Goal: Task Accomplishment & Management: Manage account settings

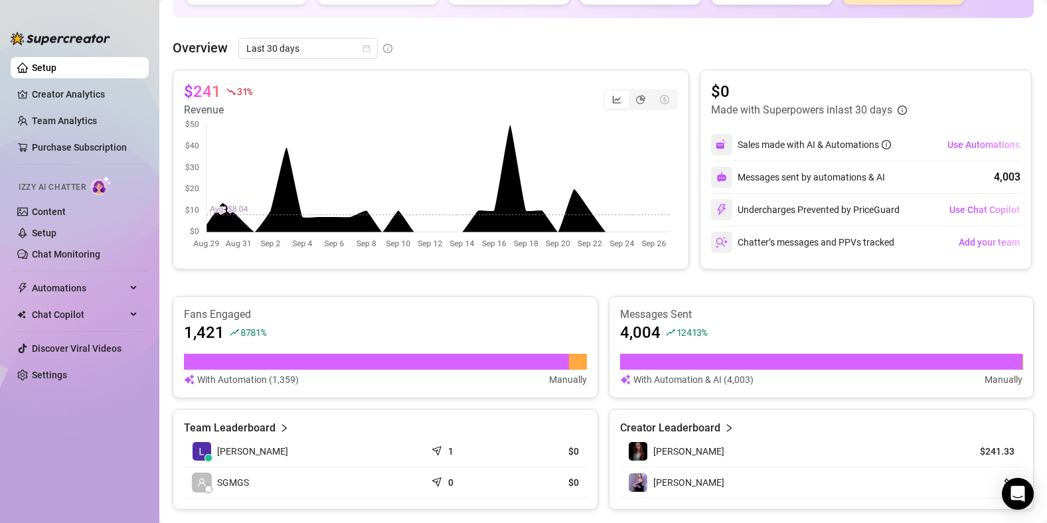
scroll to position [367, 0]
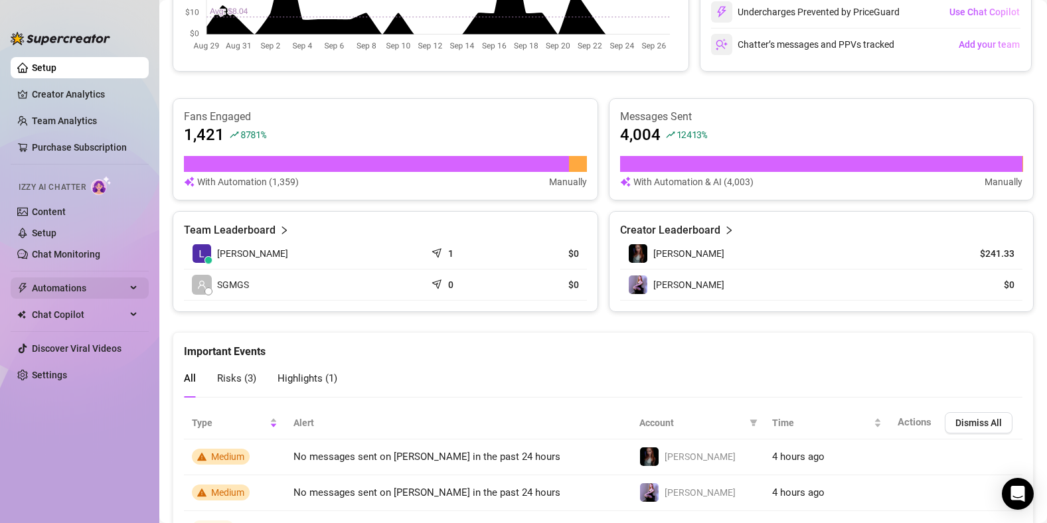
click at [80, 282] on span "Automations" at bounding box center [79, 288] width 94 height 21
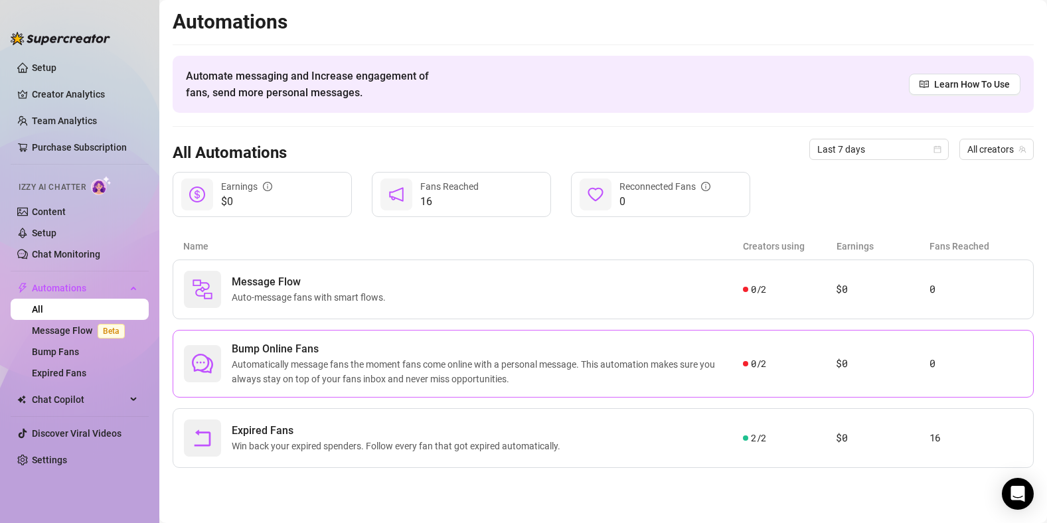
click at [365, 363] on span "Automatically message fans the moment fans come online with a personal message.…" at bounding box center [487, 371] width 511 height 29
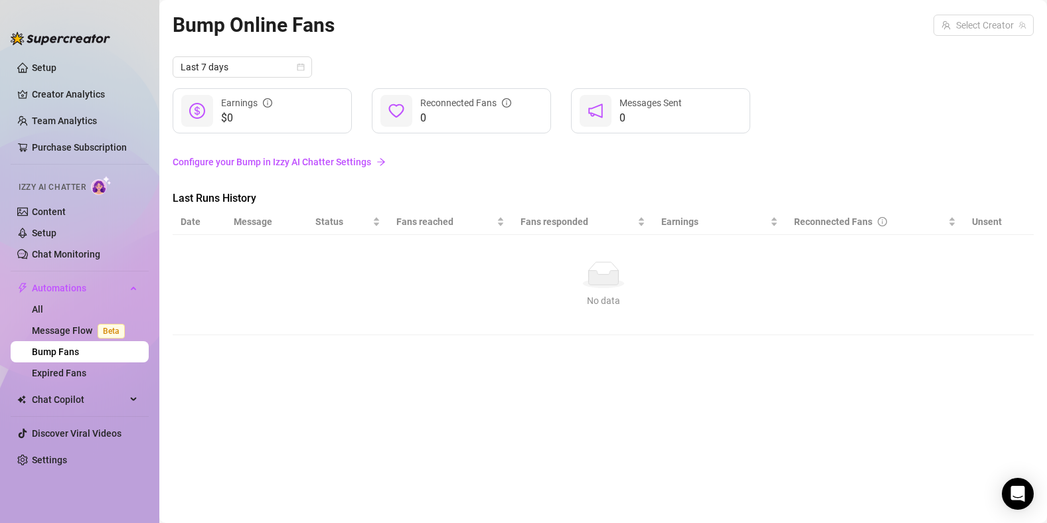
click at [327, 155] on link "Configure your Bump in Izzy AI Chatter Settings" at bounding box center [603, 162] width 861 height 15
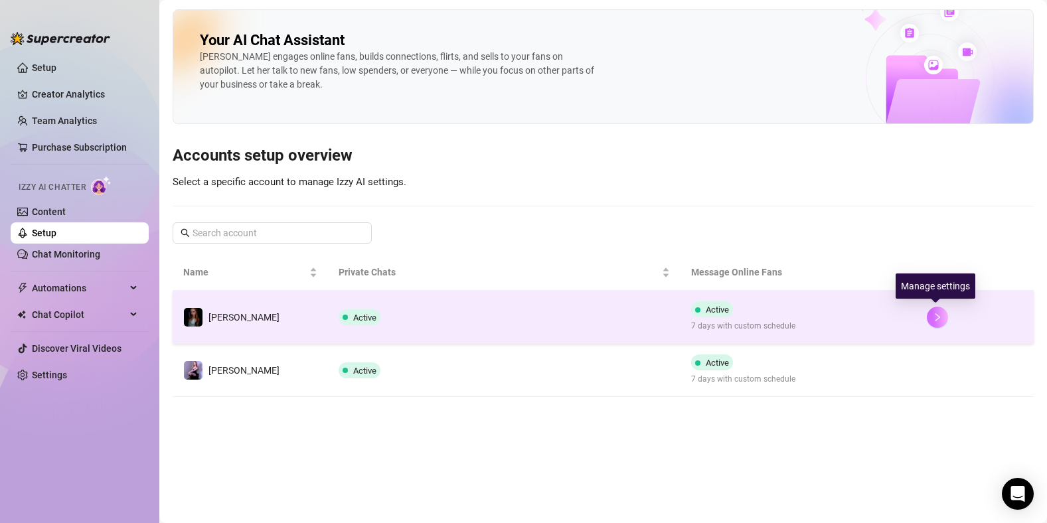
click at [934, 315] on icon "right" at bounding box center [937, 317] width 9 height 9
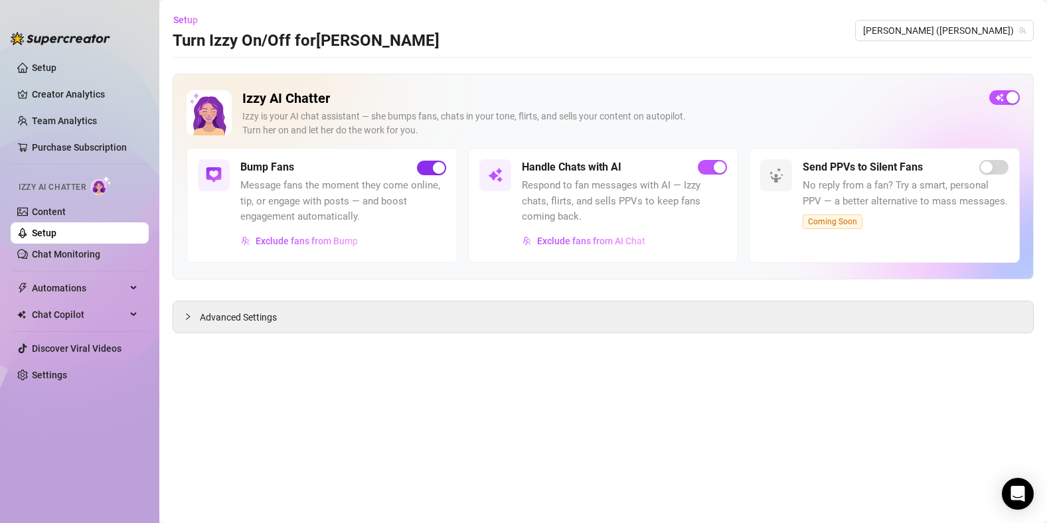
click at [428, 163] on span "button" at bounding box center [431, 168] width 29 height 15
click at [1014, 27] on span "[PERSON_NAME] ([PERSON_NAME])" at bounding box center [944, 31] width 163 height 20
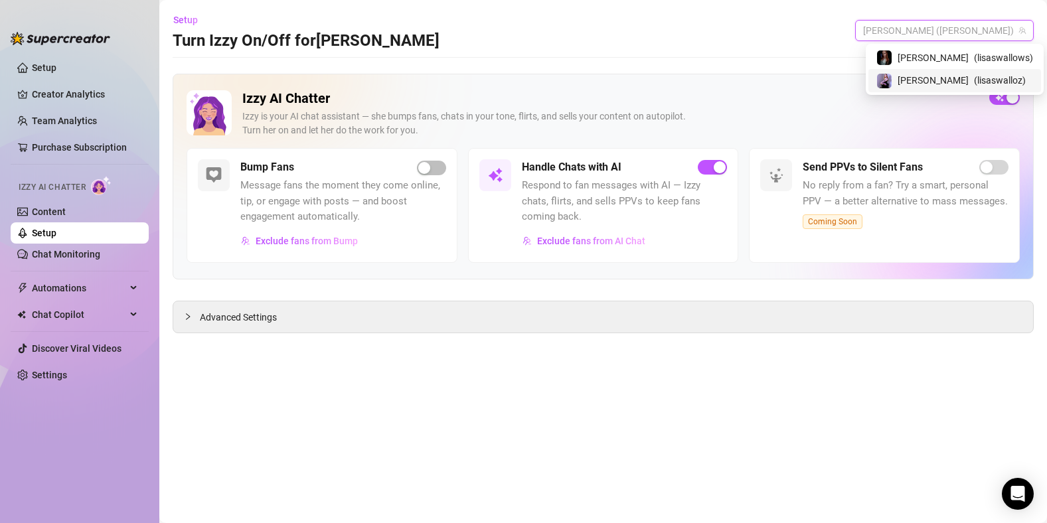
click at [976, 87] on span "( lisaswalloz )" at bounding box center [1000, 80] width 52 height 15
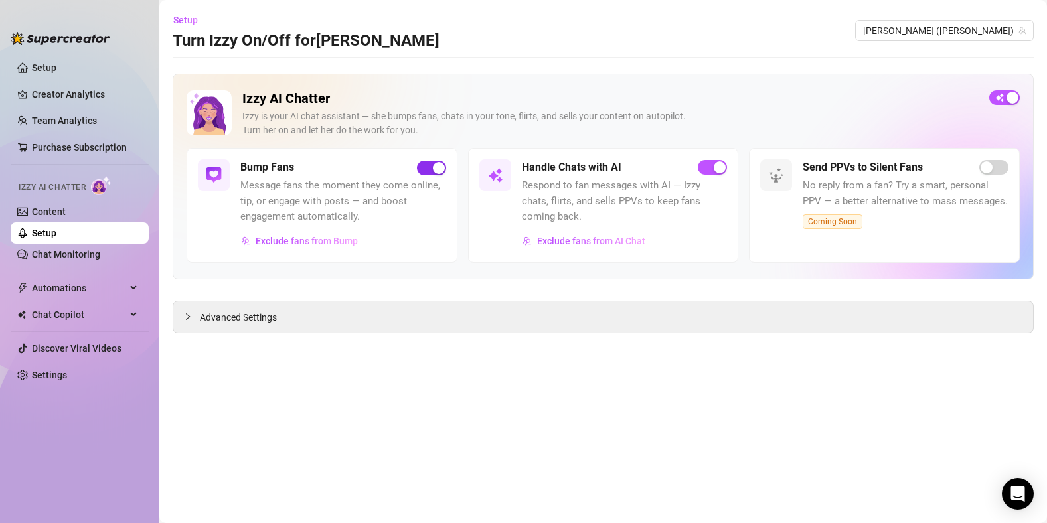
click at [437, 162] on div "button" at bounding box center [439, 168] width 12 height 12
